Goal: Task Accomplishment & Management: Manage account settings

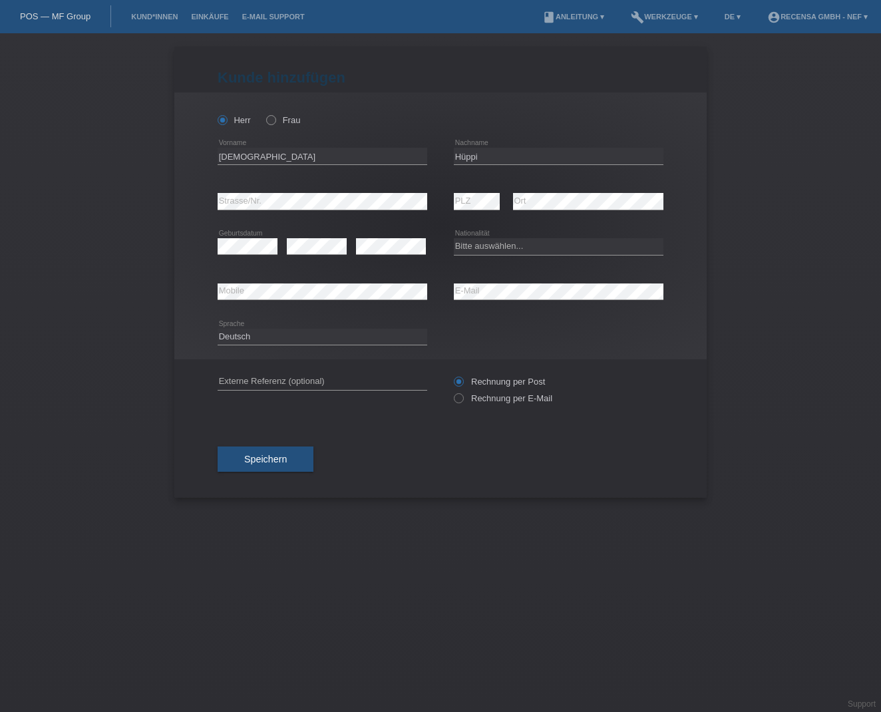
click at [452, 391] on icon at bounding box center [452, 391] width 0 height 0
click at [256, 464] on span "Speichern" at bounding box center [265, 459] width 43 height 11
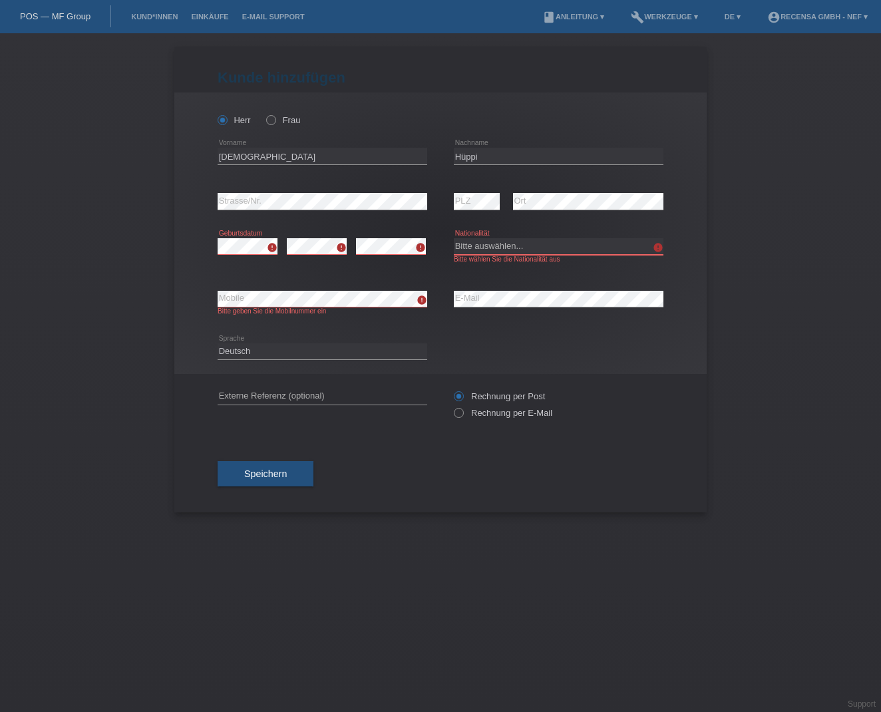
select select "CH"
click at [158, 17] on link "Kund*innen" at bounding box center [154, 17] width 60 height 8
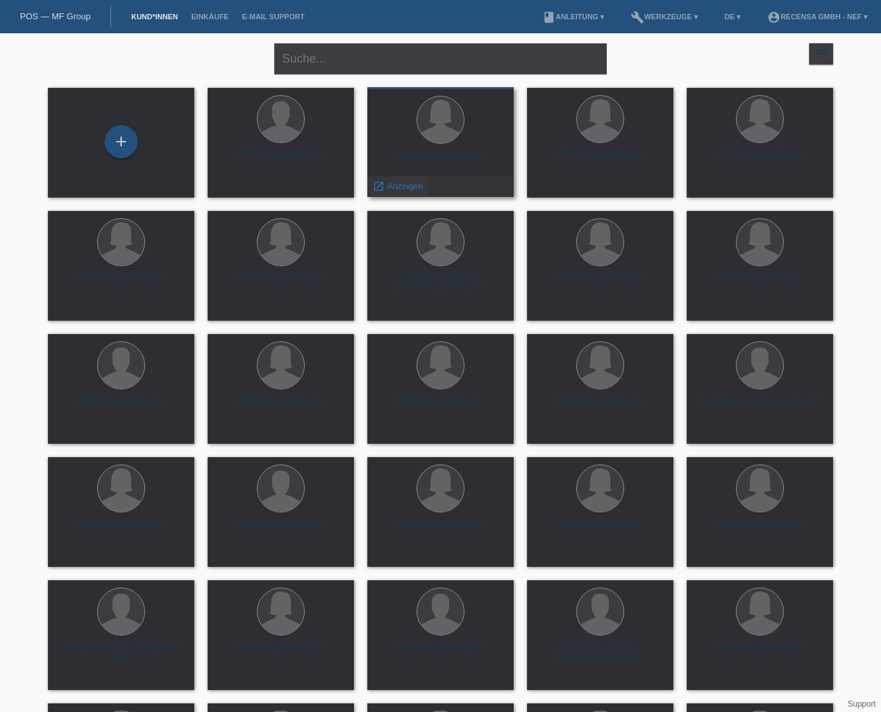
click at [410, 188] on span "Anzeigen" at bounding box center [405, 186] width 36 height 10
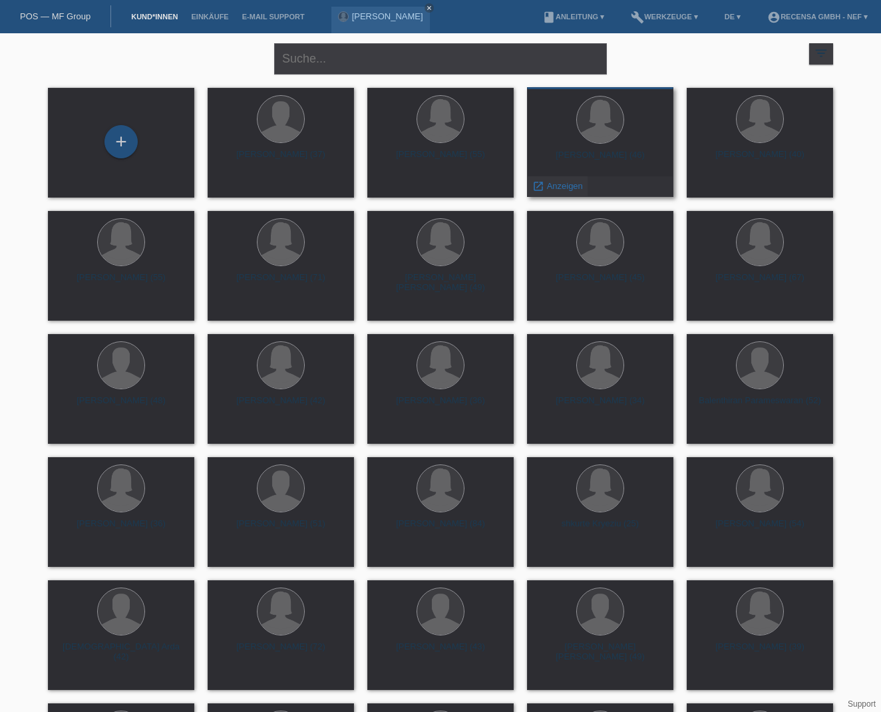
click at [561, 182] on span "Anzeigen" at bounding box center [565, 186] width 36 height 10
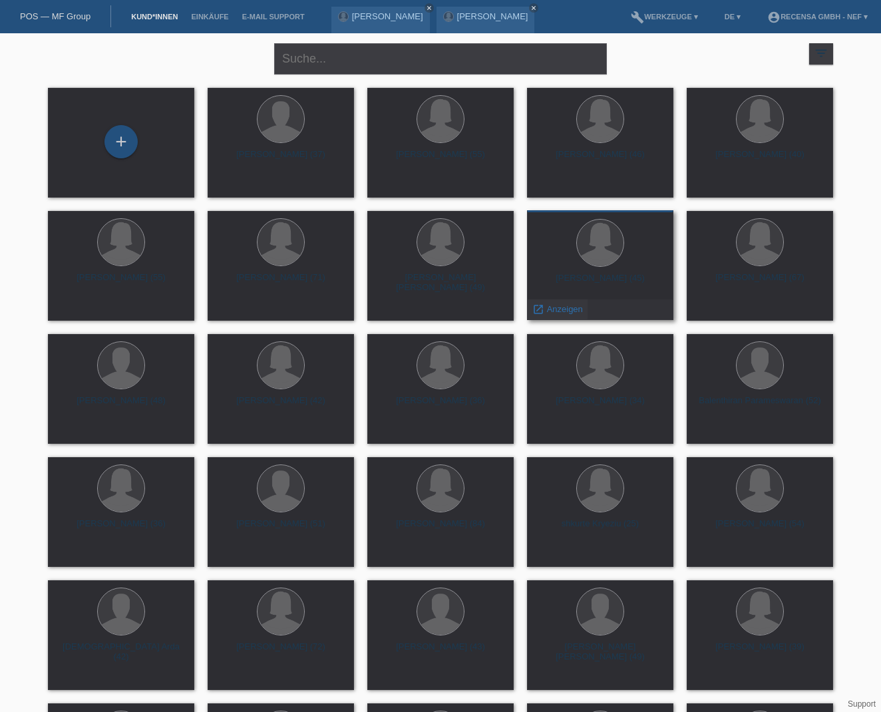
click at [575, 305] on span "Anzeigen" at bounding box center [565, 309] width 36 height 10
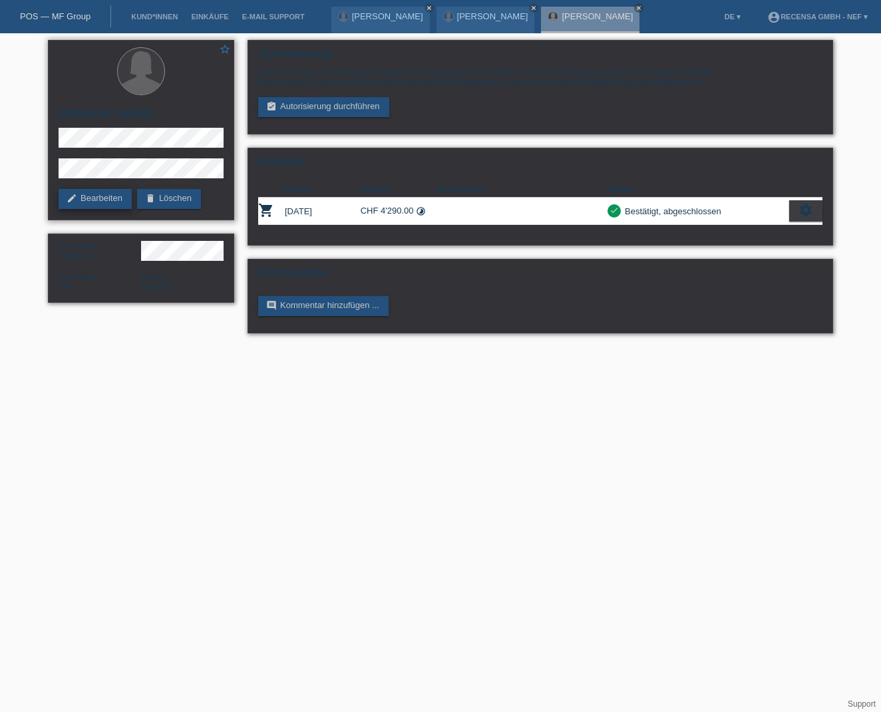
click at [102, 205] on link "edit Bearbeiten" at bounding box center [95, 199] width 73 height 20
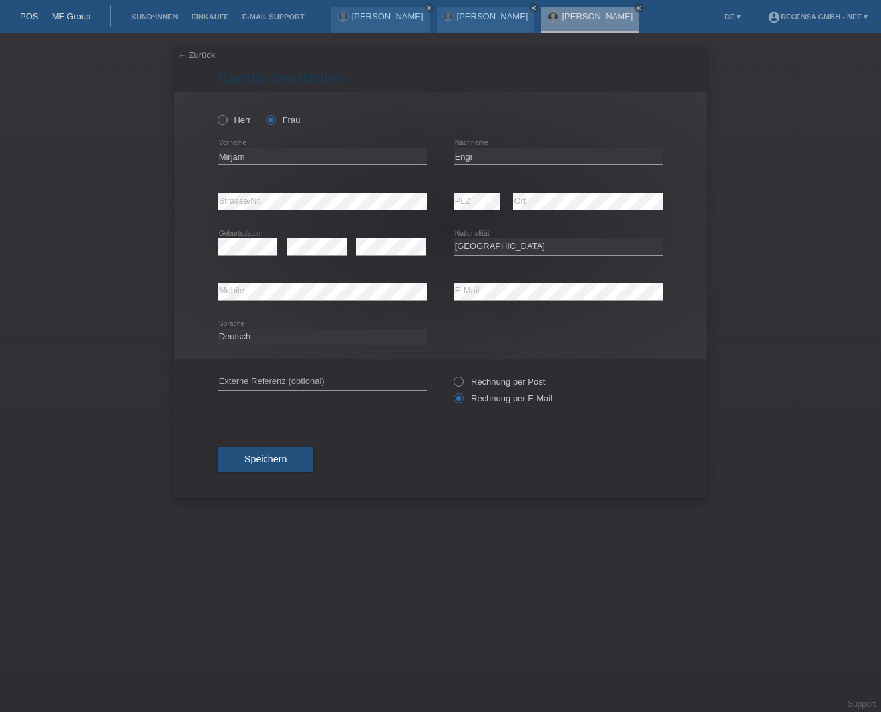
select select "CH"
click at [267, 456] on span "Speichern" at bounding box center [265, 459] width 43 height 11
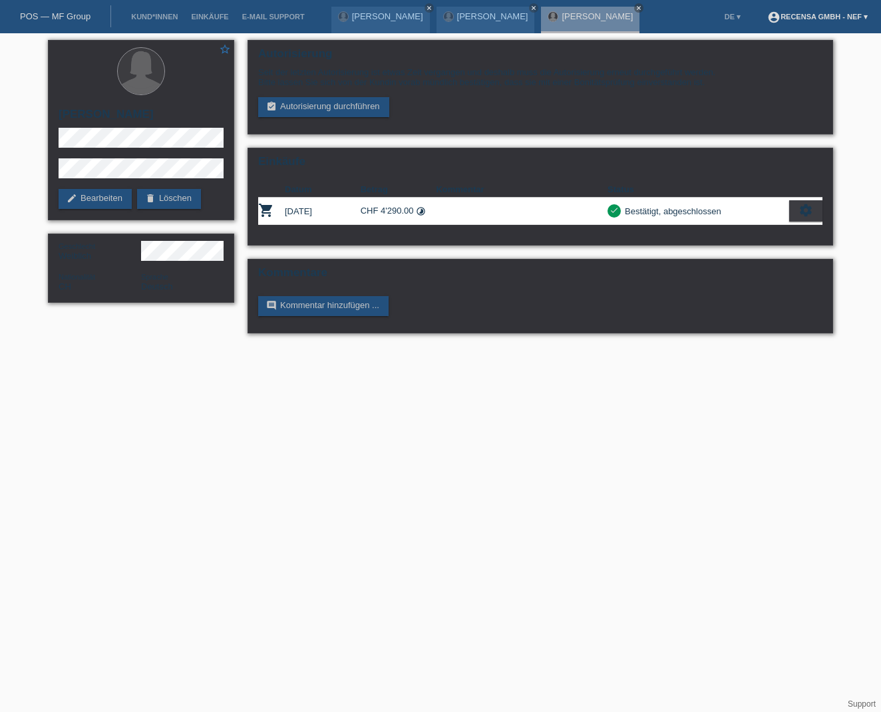
click at [837, 19] on link "account_circle Recensa GmbH - Nef ▾" at bounding box center [817, 17] width 114 height 8
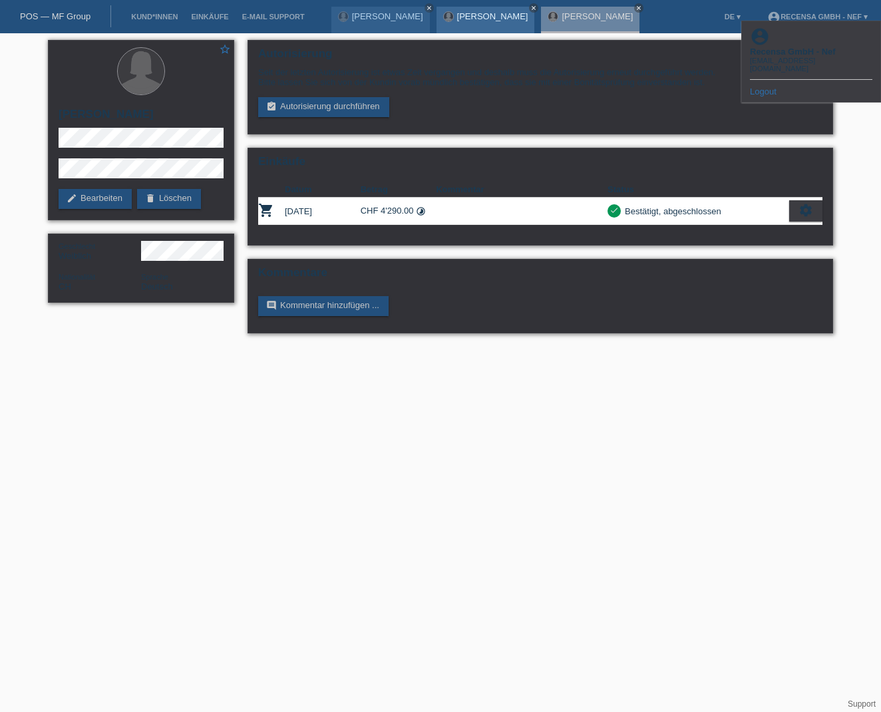
click at [530, 9] on icon "close" at bounding box center [533, 8] width 7 height 7
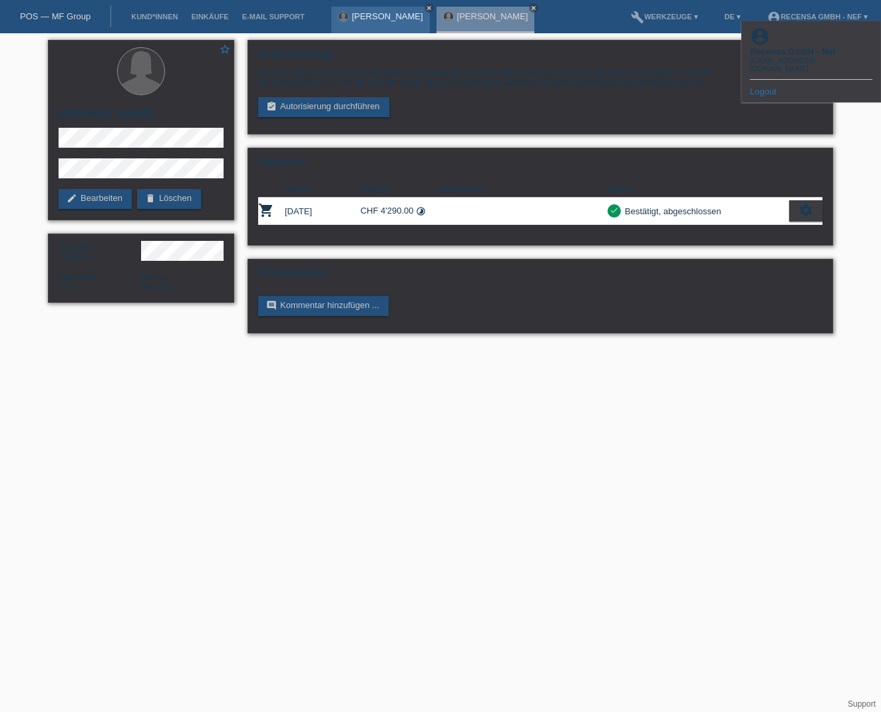
click at [434, 9] on link "close" at bounding box center [428, 7] width 9 height 9
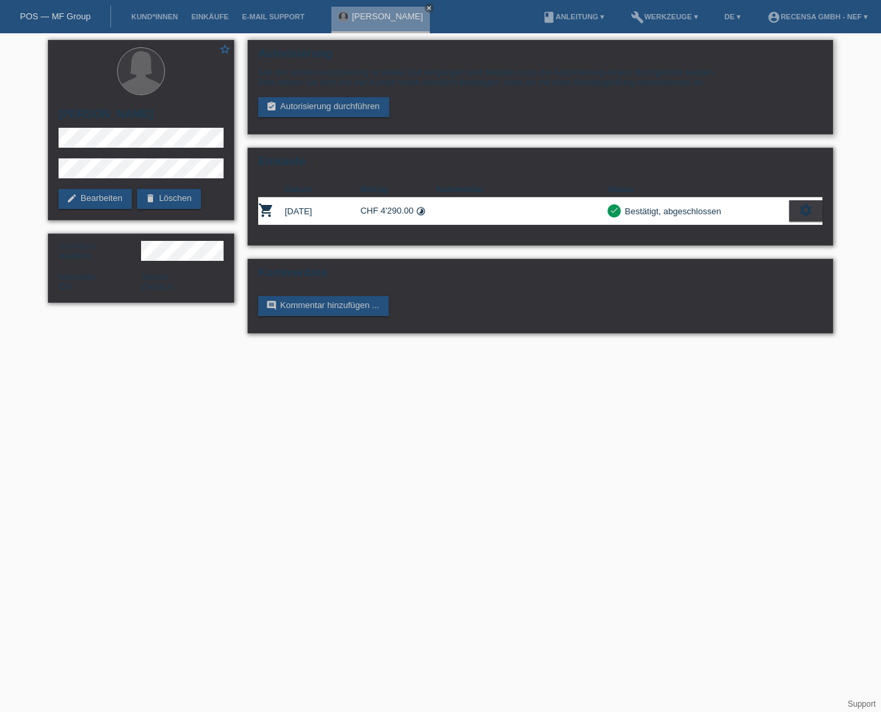
click at [770, 65] on h2 "Autorisierung" at bounding box center [540, 57] width 564 height 20
click at [837, 19] on link "account_circle Recensa GmbH - Nef ▾" at bounding box center [817, 17] width 114 height 8
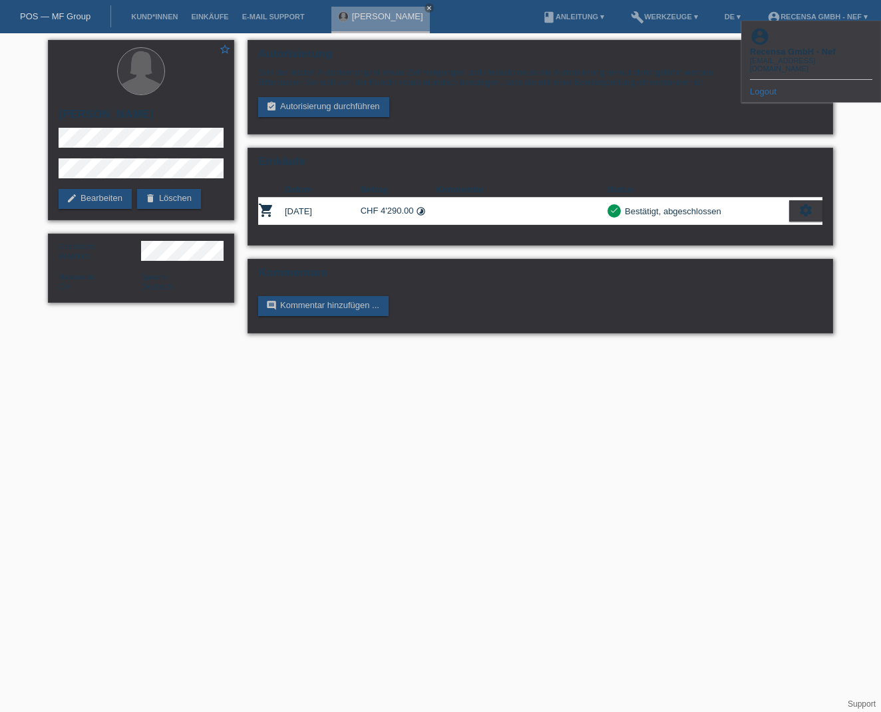
click at [766, 86] on link "Logout" at bounding box center [763, 91] width 27 height 10
